Goal: Task Accomplishment & Management: Complete application form

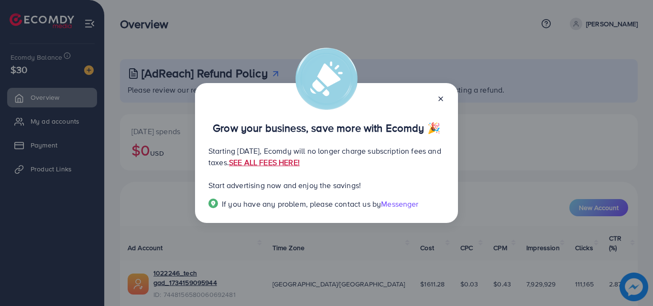
click at [300, 165] on link "SEE ALL FEES HERE!" at bounding box center [264, 162] width 71 height 11
click at [441, 98] on line at bounding box center [441, 99] width 4 height 4
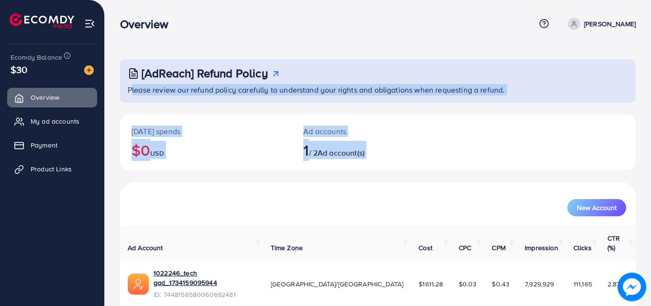
drag, startPoint x: 653, startPoint y: 87, endPoint x: 653, endPoint y: 204, distance: 116.6
click at [651, 204] on html "Overview Help Center Contact Support Term and policy About Us Saqib shabbir Pro…" at bounding box center [325, 153] width 651 height 306
click at [640, 189] on div "[AdReach] Refund Policy Please review our refund policy carefully to understand…" at bounding box center [378, 174] width 546 height 348
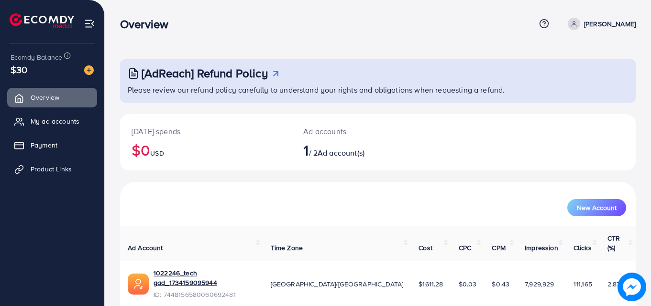
scroll to position [22, 0]
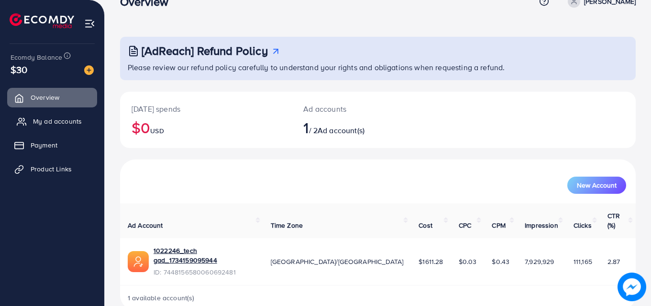
click at [54, 127] on link "My ad accounts" at bounding box center [52, 121] width 90 height 19
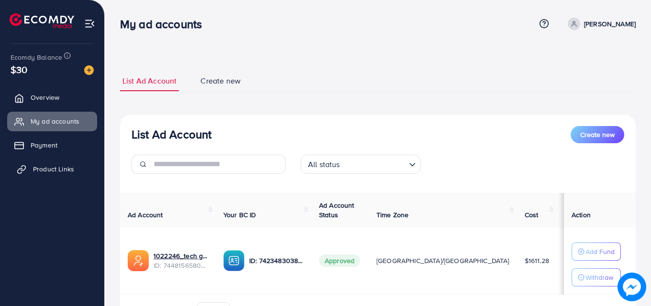
click at [54, 169] on span "Product Links" at bounding box center [53, 169] width 41 height 10
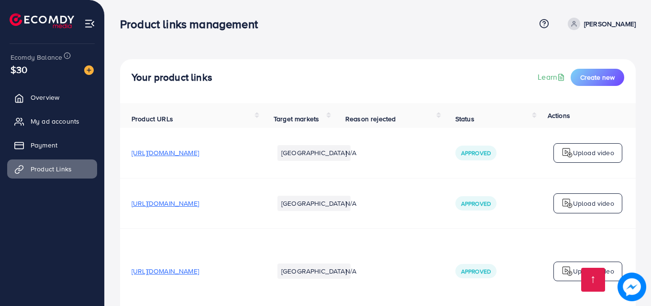
scroll to position [4186, 0]
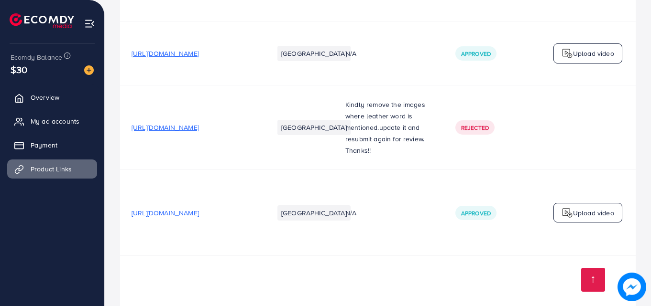
drag, startPoint x: 354, startPoint y: 258, endPoint x: 442, endPoint y: 259, distance: 87.5
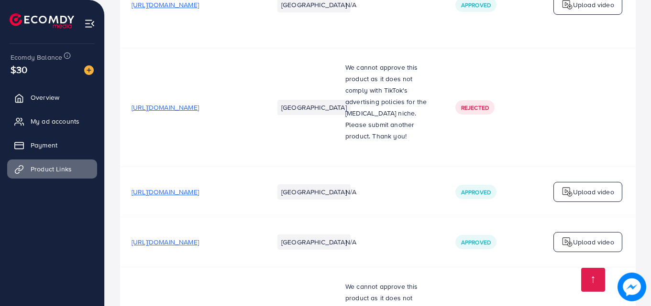
scroll to position [28, 0]
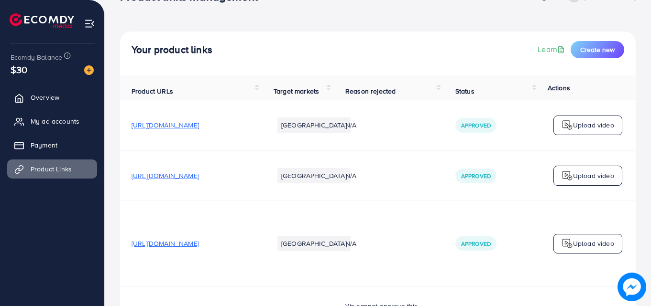
drag, startPoint x: 632, startPoint y: 2, endPoint x: 653, endPoint y: 259, distance: 257.5
click at [651, 259] on html "Product links management Help Center Contact Support Term and policy About Us S…" at bounding box center [325, 125] width 651 height 306
drag, startPoint x: 649, startPoint y: 20, endPoint x: 653, endPoint y: 39, distance: 19.4
click at [651, 39] on html "Product links management Help Center Contact Support Term and policy About Us S…" at bounding box center [325, 125] width 651 height 306
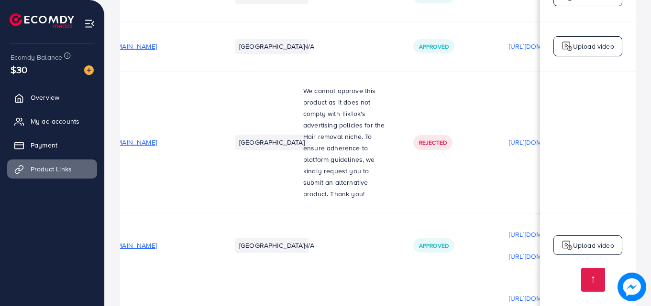
scroll to position [0, 291]
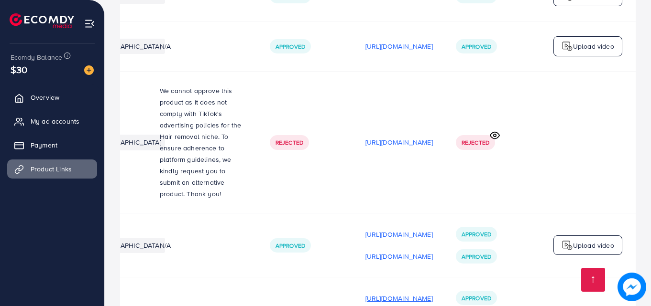
click at [370, 293] on p "[URL][DOMAIN_NAME]" at bounding box center [398, 298] width 67 height 11
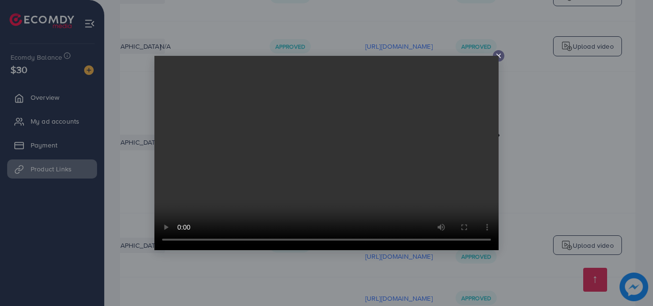
click at [237, 163] on video at bounding box center [326, 153] width 344 height 195
click at [498, 57] on video at bounding box center [326, 153] width 344 height 195
click at [497, 56] on video at bounding box center [326, 153] width 344 height 195
click at [498, 54] on icon at bounding box center [499, 56] width 8 height 8
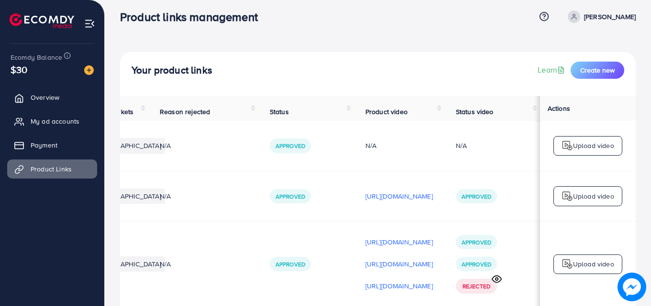
scroll to position [0, 0]
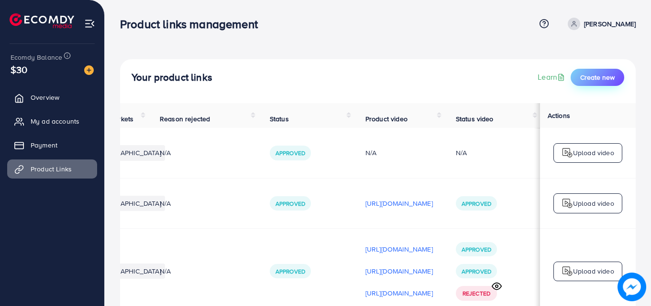
click at [603, 76] on span "Create new" at bounding box center [597, 78] width 34 height 10
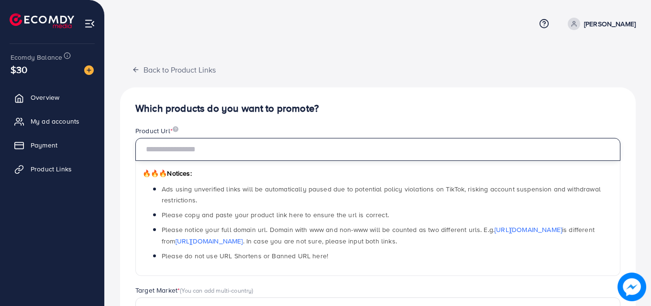
click at [261, 150] on input "text" at bounding box center [377, 149] width 485 height 23
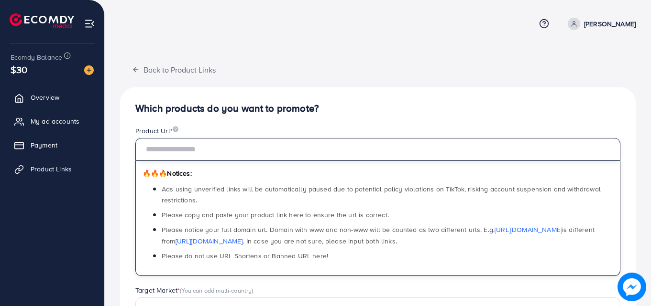
paste input "**********"
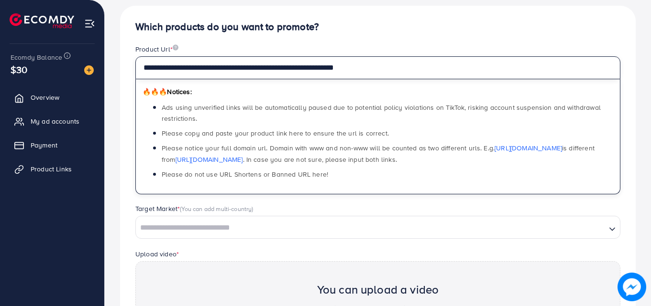
scroll to position [128, 0]
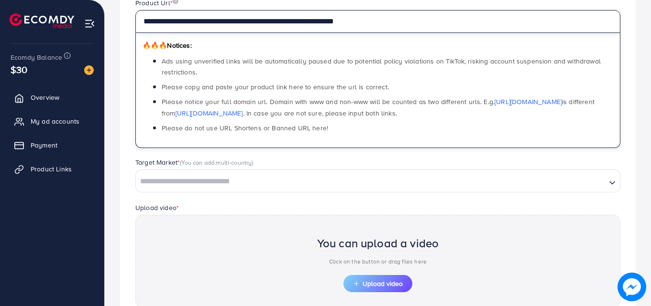
type input "**********"
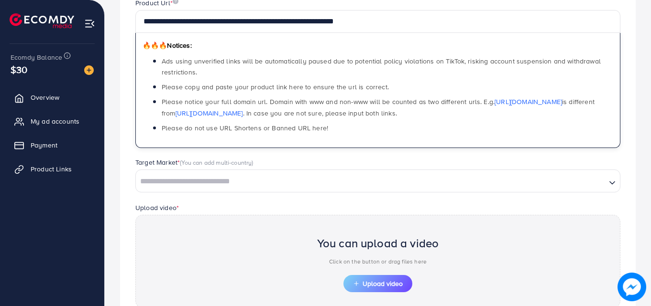
click at [435, 189] on input "Search for option" at bounding box center [371, 181] width 468 height 15
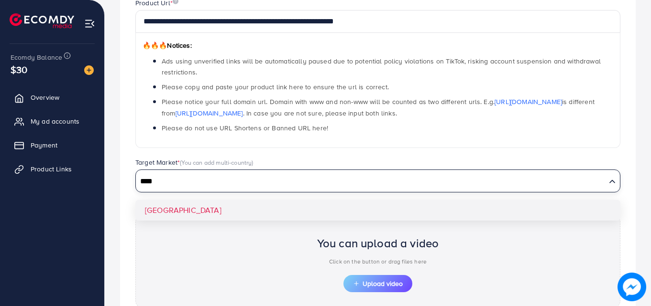
type input "****"
click at [251, 208] on div "**********" at bounding box center [377, 176] width 515 height 435
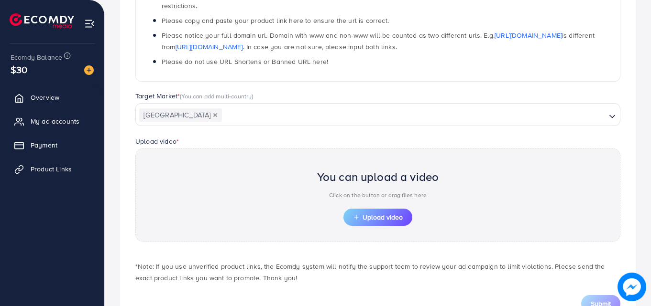
scroll to position [231, 0]
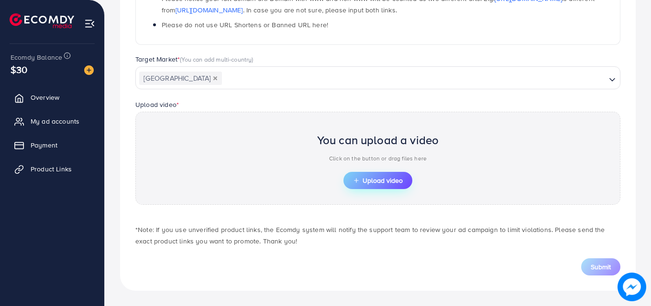
click at [375, 179] on span "Upload video" at bounding box center [378, 180] width 50 height 7
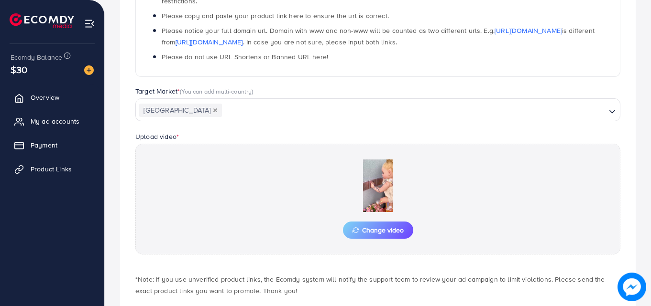
scroll to position [249, 0]
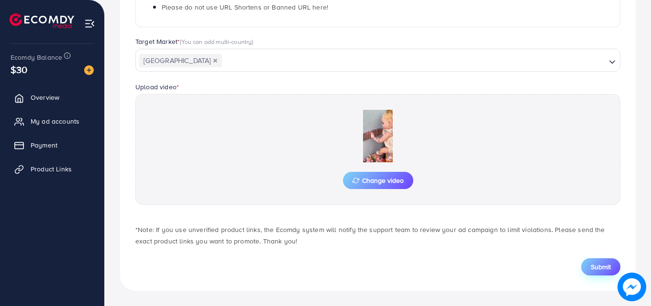
click at [595, 266] on span "Submit" at bounding box center [600, 267] width 20 height 10
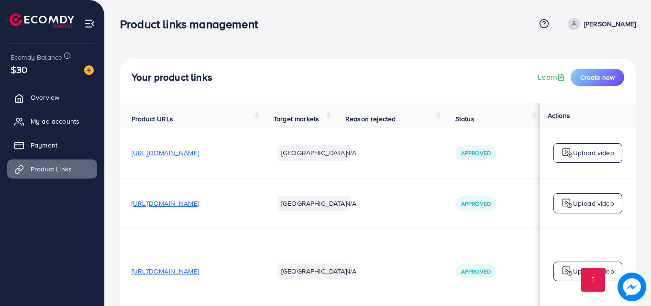
scroll to position [4236, 0]
